Goal: Task Accomplishment & Management: Manage account settings

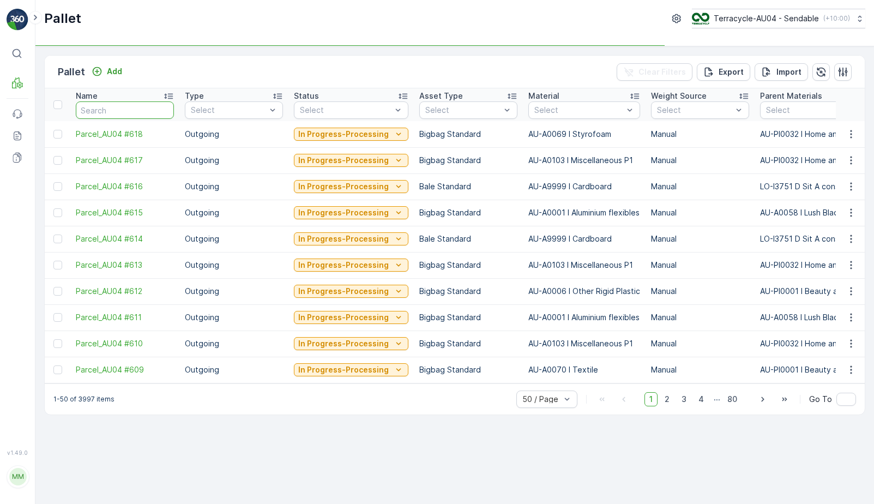
click at [129, 112] on input "text" at bounding box center [125, 109] width 98 height 17
type input "22202"
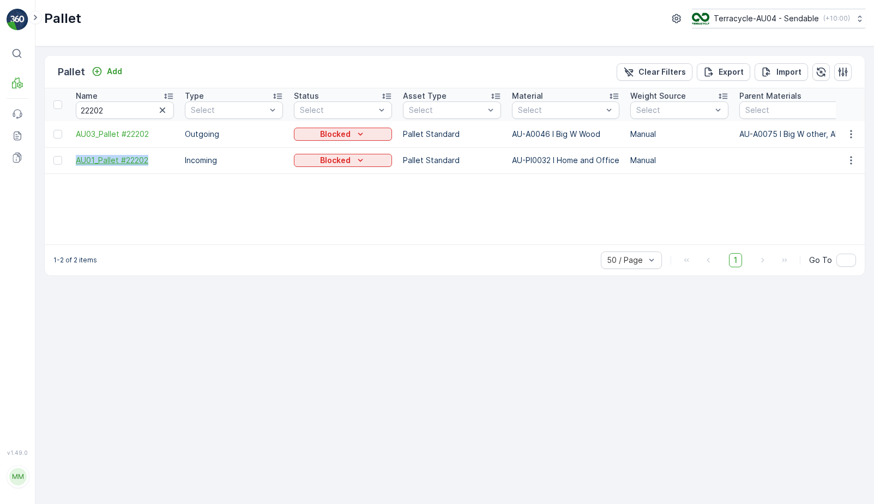
drag, startPoint x: 70, startPoint y: 159, endPoint x: 161, endPoint y: 165, distance: 91.2
click at [161, 165] on td "AU01_Pallet #22202" at bounding box center [124, 160] width 109 height 26
copy span "AU01_Pallet #22202"
click at [312, 161] on div "Blocked" at bounding box center [342, 160] width 89 height 11
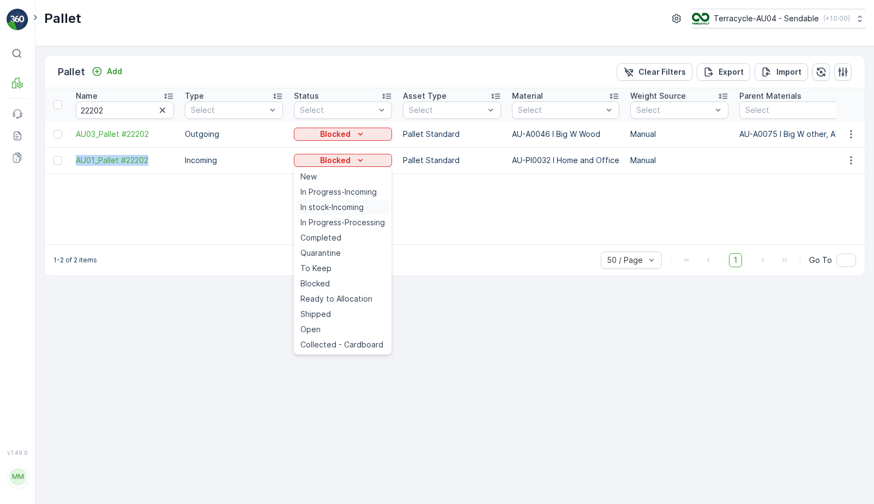
click at [345, 207] on span "In stock-Incoming" at bounding box center [331, 207] width 63 height 11
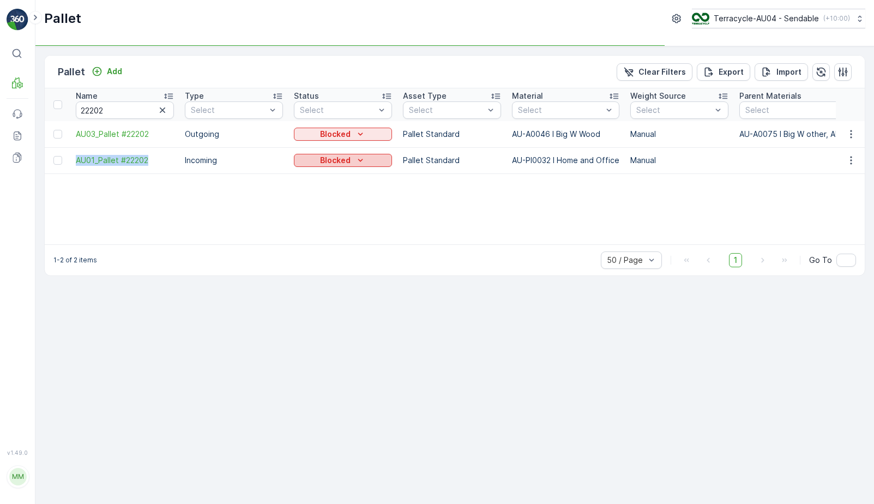
click at [350, 164] on div "Blocked" at bounding box center [342, 160] width 89 height 11
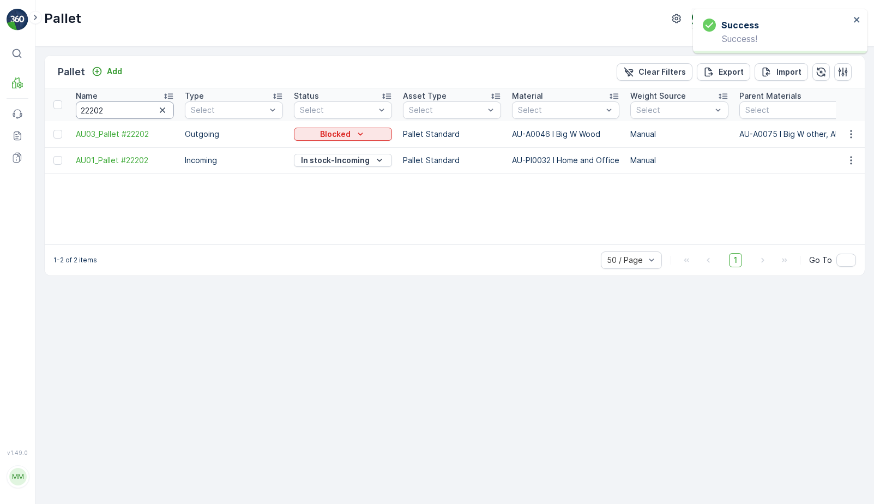
click at [141, 112] on input "22202" at bounding box center [125, 109] width 98 height 17
type input "22046"
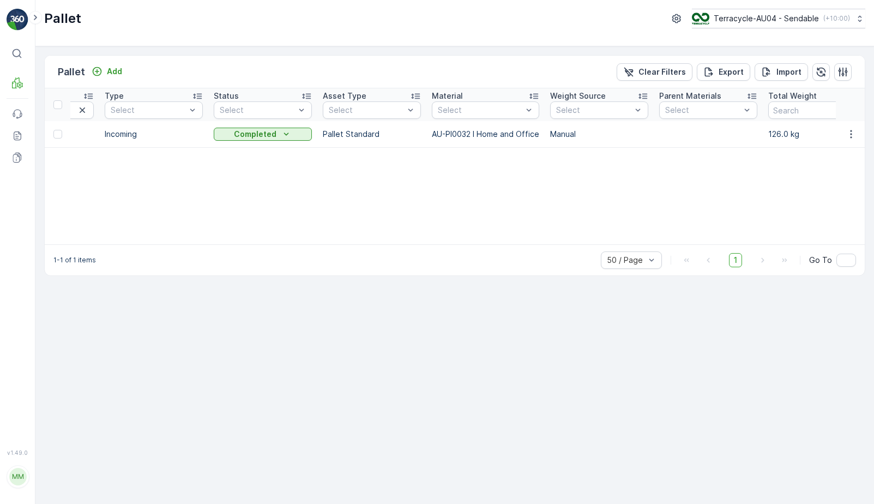
scroll to position [0, 98]
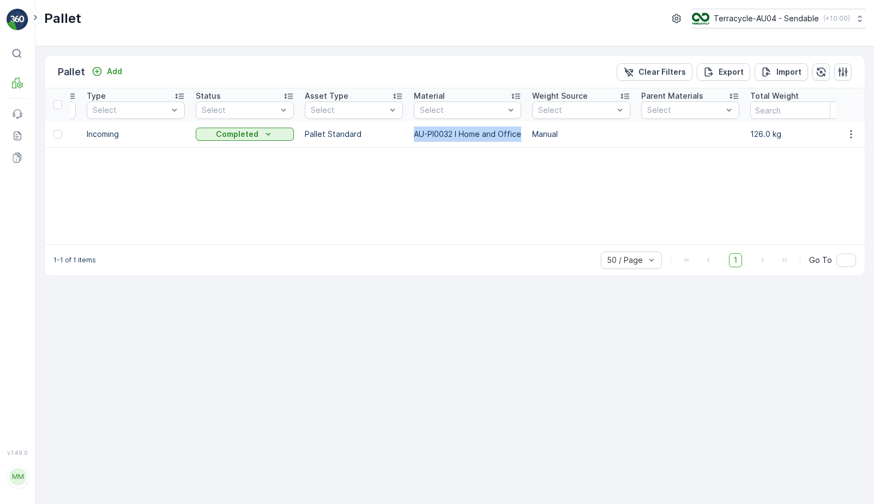
drag, startPoint x: 413, startPoint y: 134, endPoint x: 523, endPoint y: 142, distance: 110.4
click at [523, 142] on td "AU-PI0032 I Home and Office" at bounding box center [467, 134] width 118 height 26
copy td "AU-PI0032 I Home and Office"
click at [451, 108] on div at bounding box center [462, 110] width 87 height 9
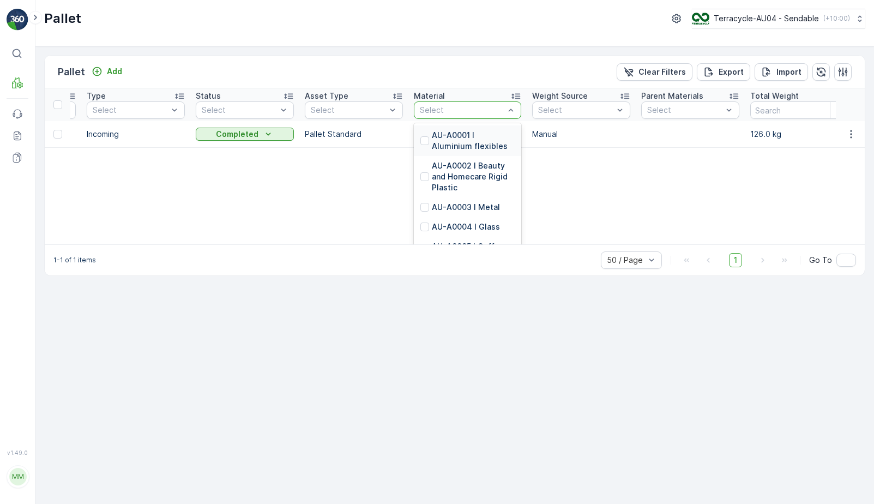
paste input "AU-PI0032 I Home and Office"
type input "AU-PI0032 I Home and Office"
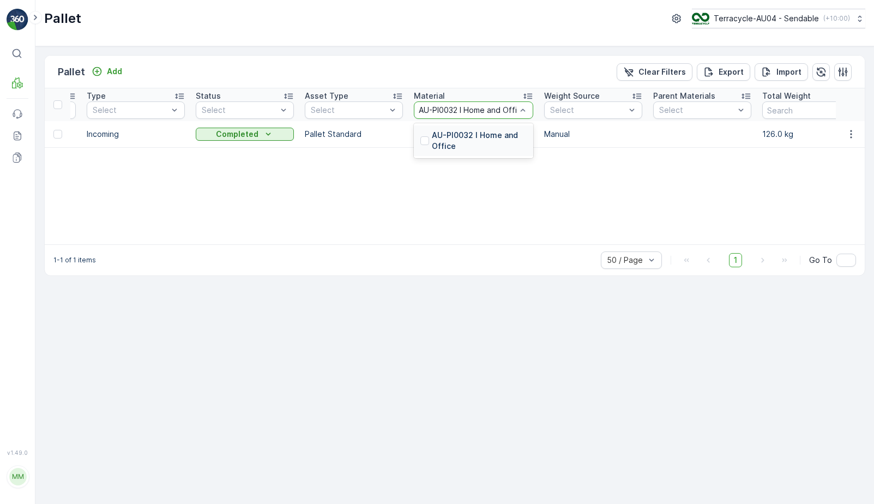
scroll to position [0, 9]
click at [457, 146] on p "AU-PI0032 I Home and Office" at bounding box center [479, 141] width 95 height 22
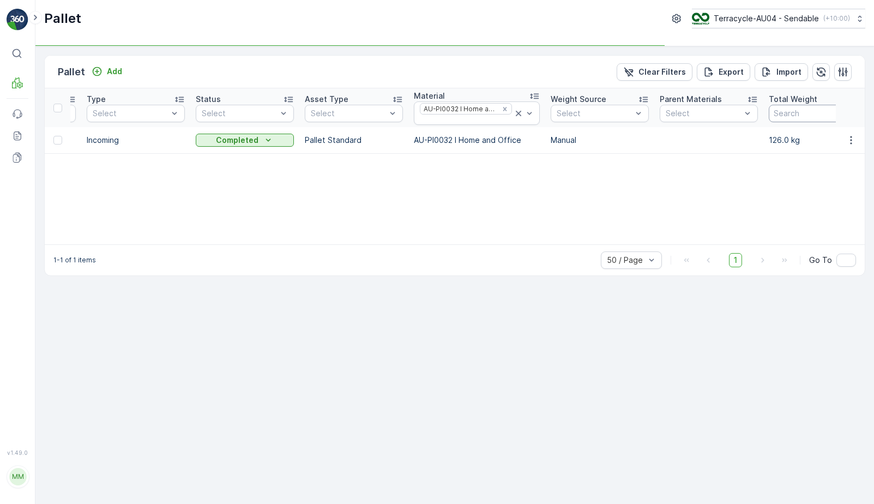
click at [788, 117] on input "number" at bounding box center [818, 113] width 98 height 17
type input "126"
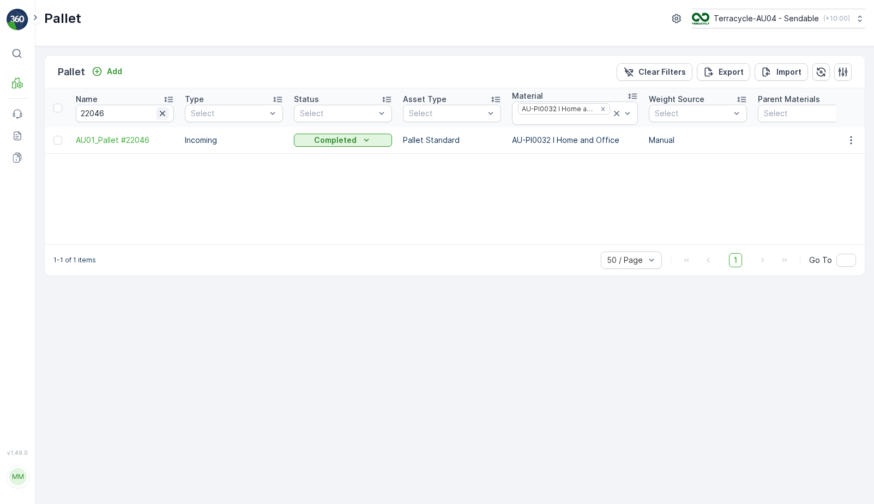
click at [162, 117] on icon "button" at bounding box center [162, 113] width 11 height 11
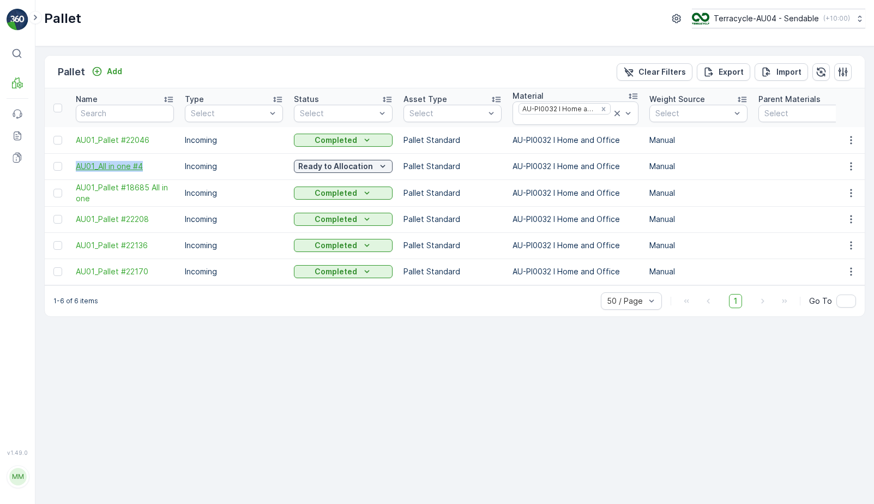
drag, startPoint x: 66, startPoint y: 164, endPoint x: 144, endPoint y: 164, distance: 77.9
copy span "AU01_All in one #4"
click at [346, 165] on p "Ready to Allocation" at bounding box center [335, 166] width 75 height 11
click at [130, 166] on span "AU01_All in one #4" at bounding box center [125, 166] width 98 height 11
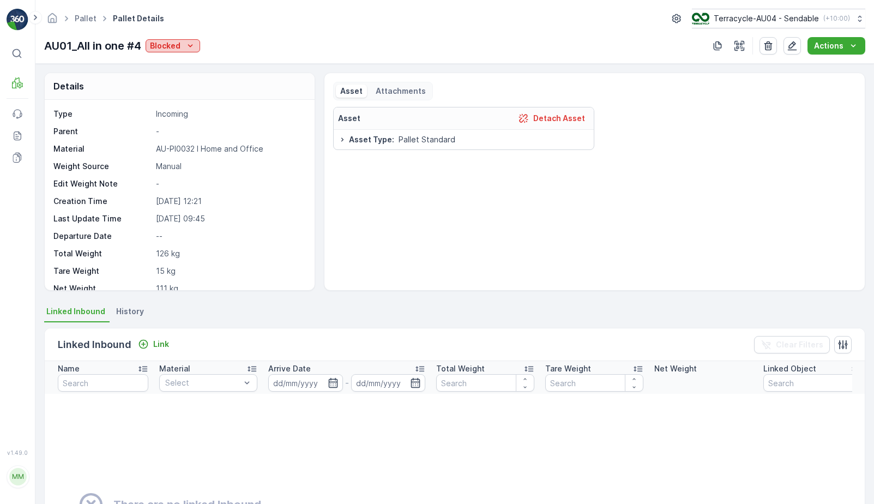
click at [182, 40] on div "Blocked" at bounding box center [173, 45] width 46 height 11
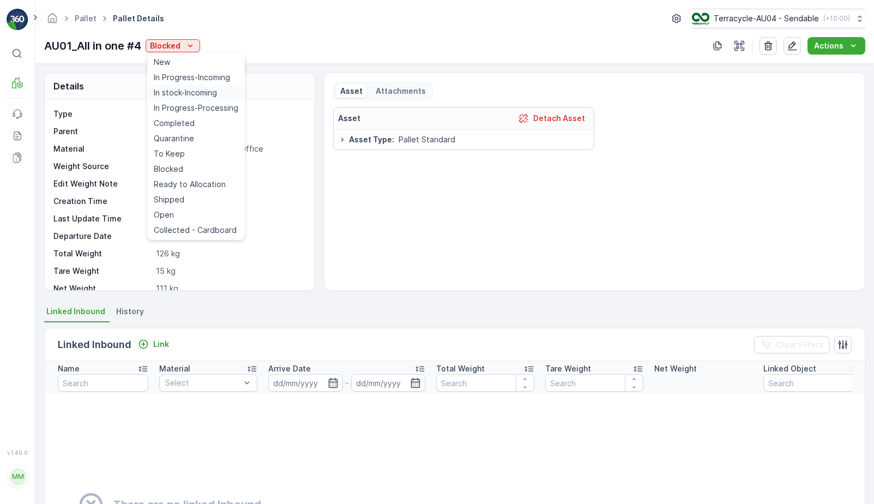
click at [186, 96] on span "In stock-Incoming" at bounding box center [185, 92] width 63 height 11
